Goal: Task Accomplishment & Management: Use online tool/utility

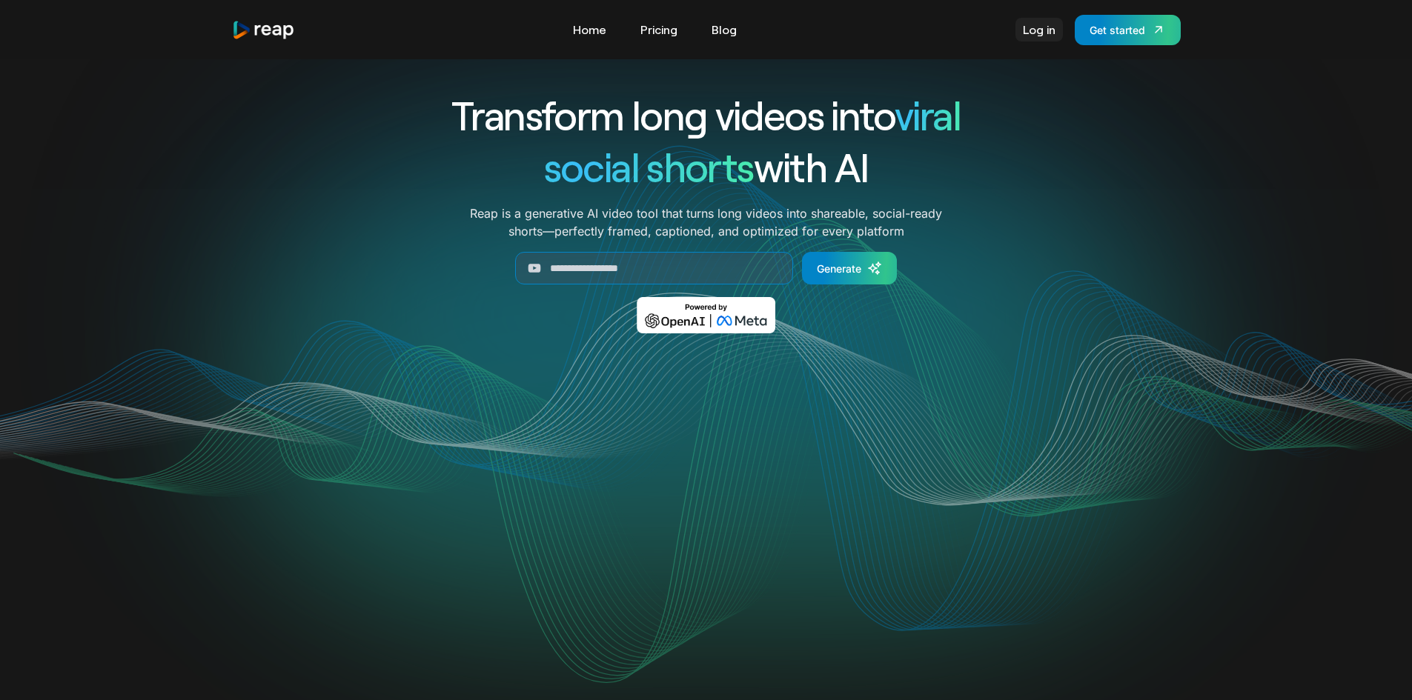
click at [1043, 26] on link "Log in" at bounding box center [1038, 30] width 47 height 24
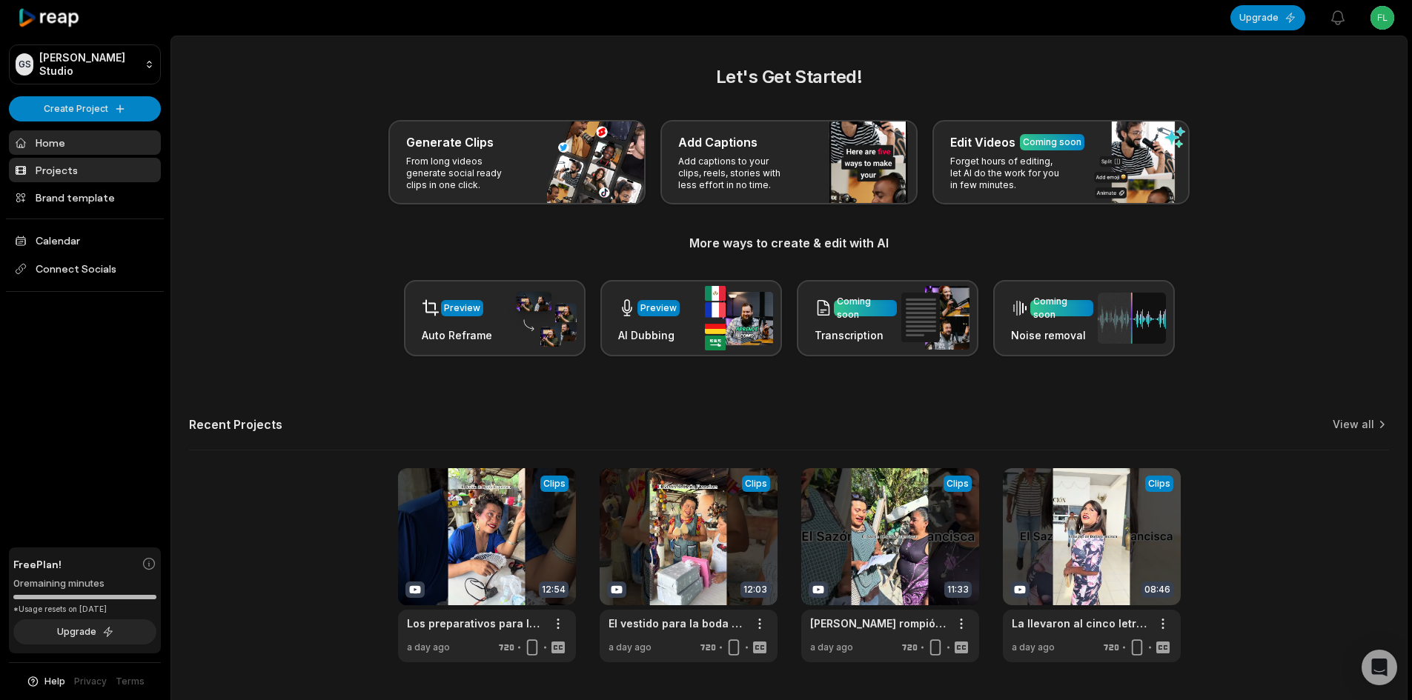
click at [85, 165] on link "Projects" at bounding box center [85, 170] width 152 height 24
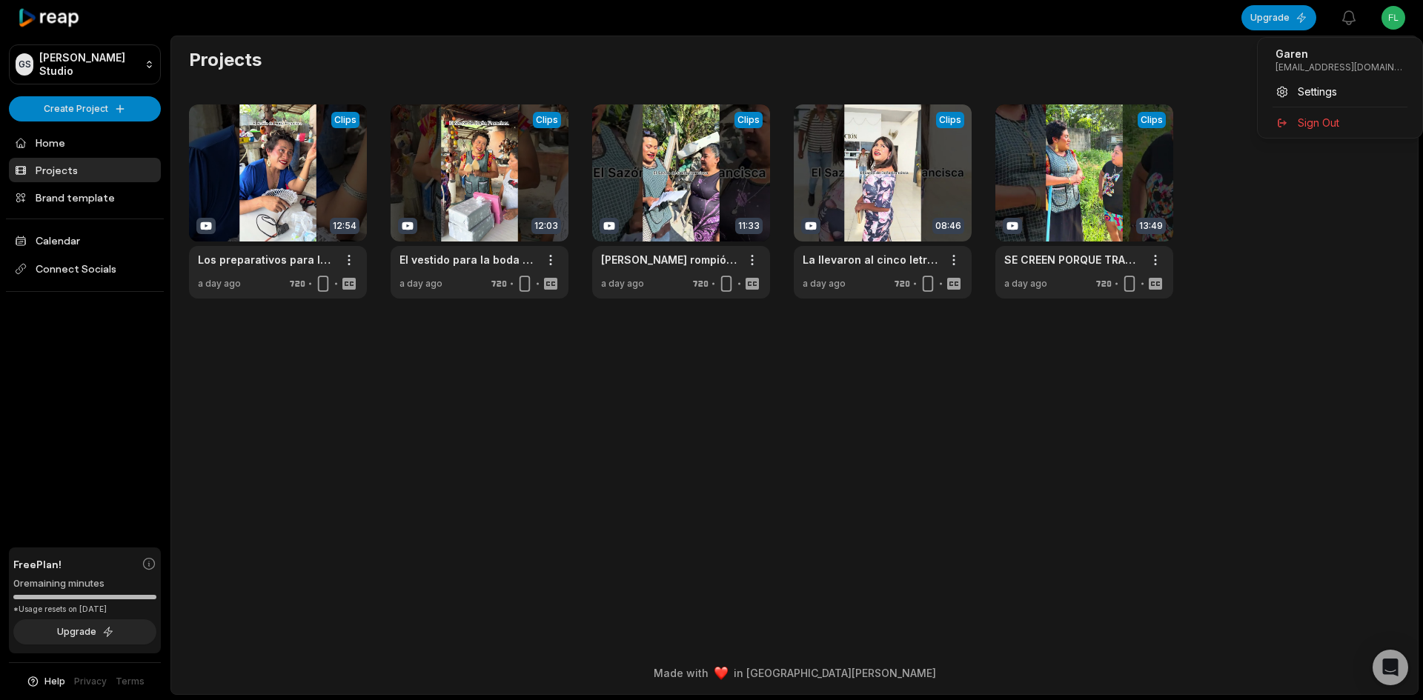
click at [1408, 15] on html "GS Garen's Studio Create Project Home Projects Brand template Calendar Connect …" at bounding box center [711, 350] width 1423 height 700
click at [1065, 397] on html "GS Garen's Studio Create Project Home Projects Brand template Calendar Connect …" at bounding box center [711, 350] width 1423 height 700
click at [1394, 11] on html "GS Garen's Studio Create Project Home Projects Brand template Calendar Connect …" at bounding box center [711, 350] width 1423 height 700
drag, startPoint x: 1376, startPoint y: 62, endPoint x: 1275, endPoint y: 67, distance: 100.2
click at [1275, 67] on p "flygaren@shiita12.com" at bounding box center [1339, 68] width 129 height 12
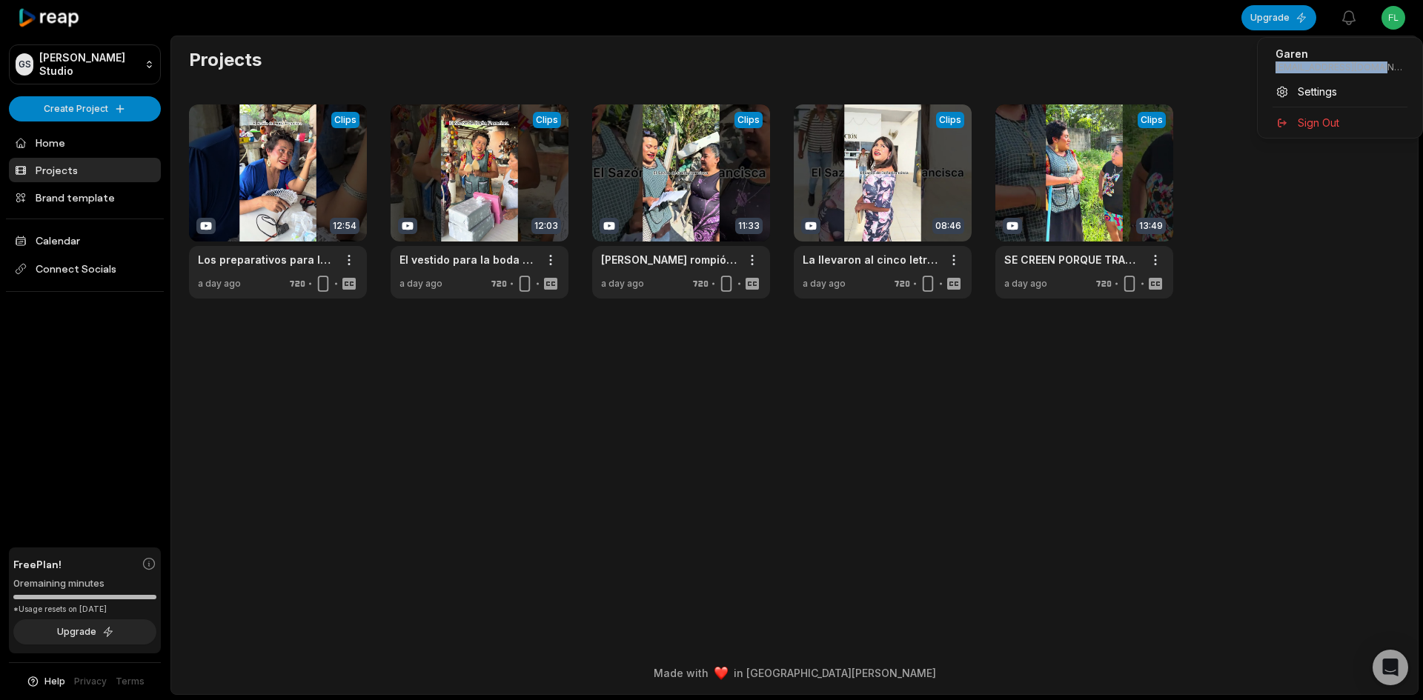
copy p "flygaren@shiita12.com"
